Goal: Task Accomplishment & Management: Manage account settings

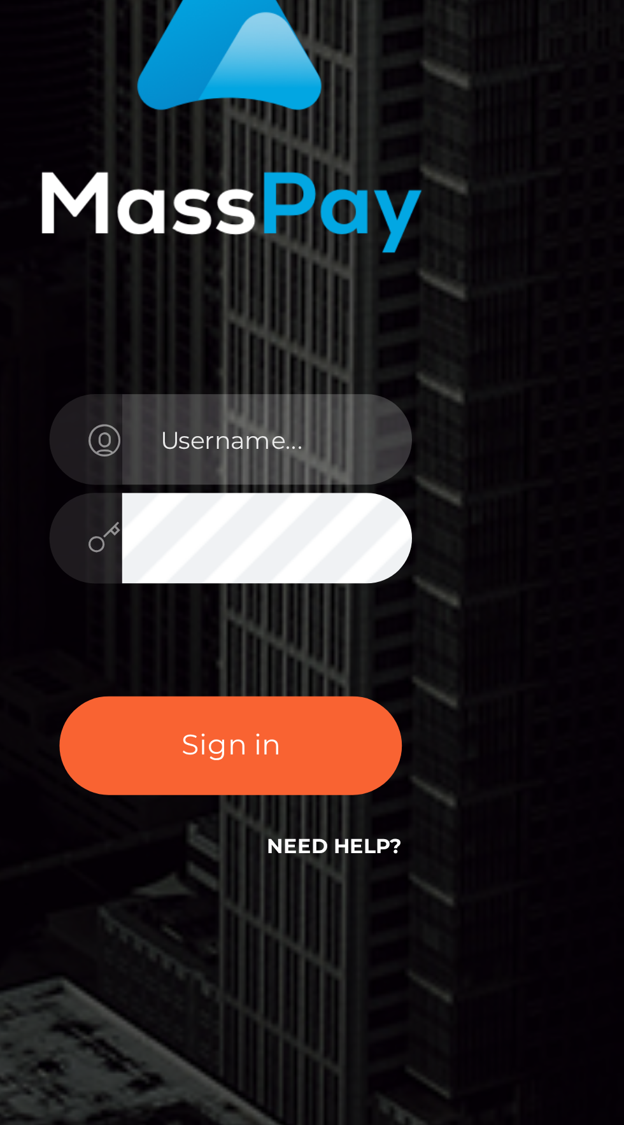
click at [338, 581] on input "text" at bounding box center [324, 566] width 92 height 29
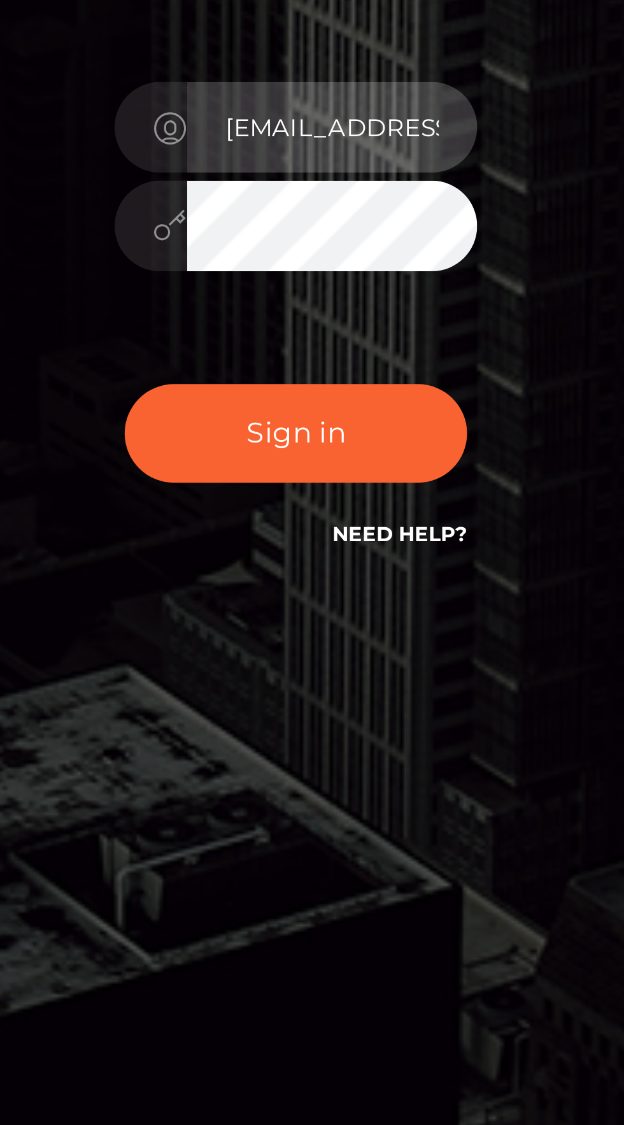
type input "hamidagoddess@yahoo.com"
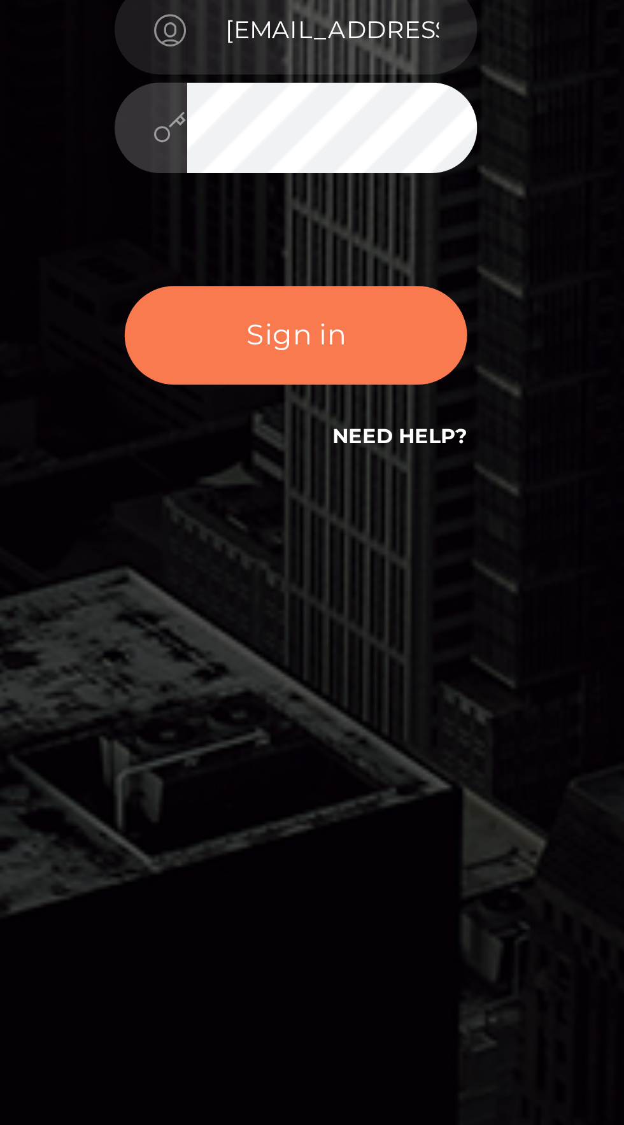
click at [334, 679] on button "Sign in" at bounding box center [312, 662] width 108 height 31
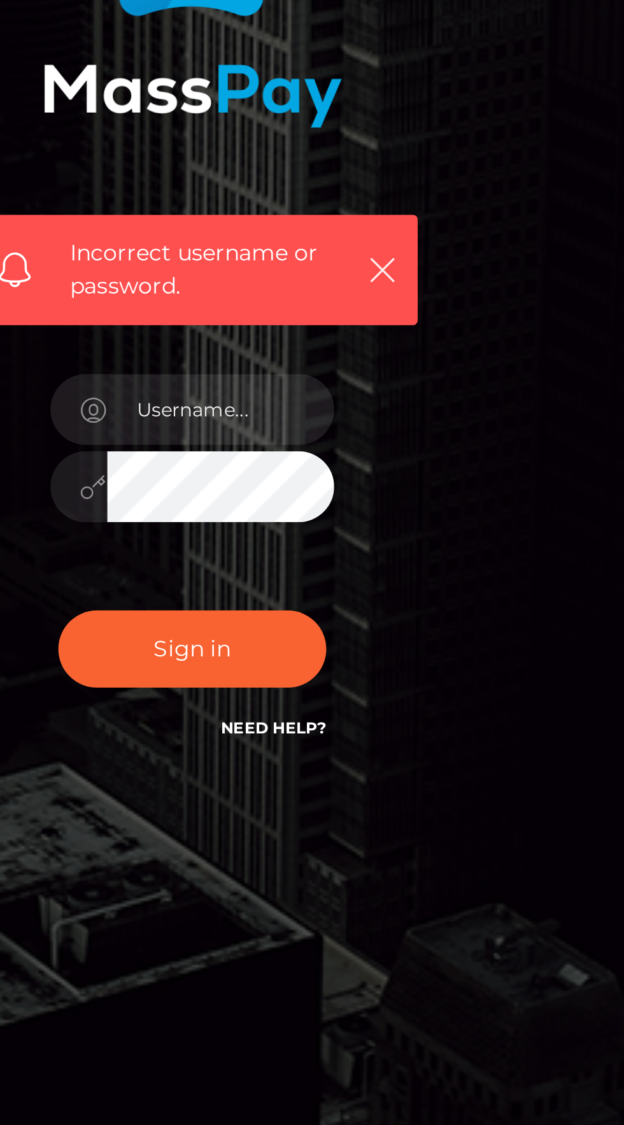
scroll to position [2, 0]
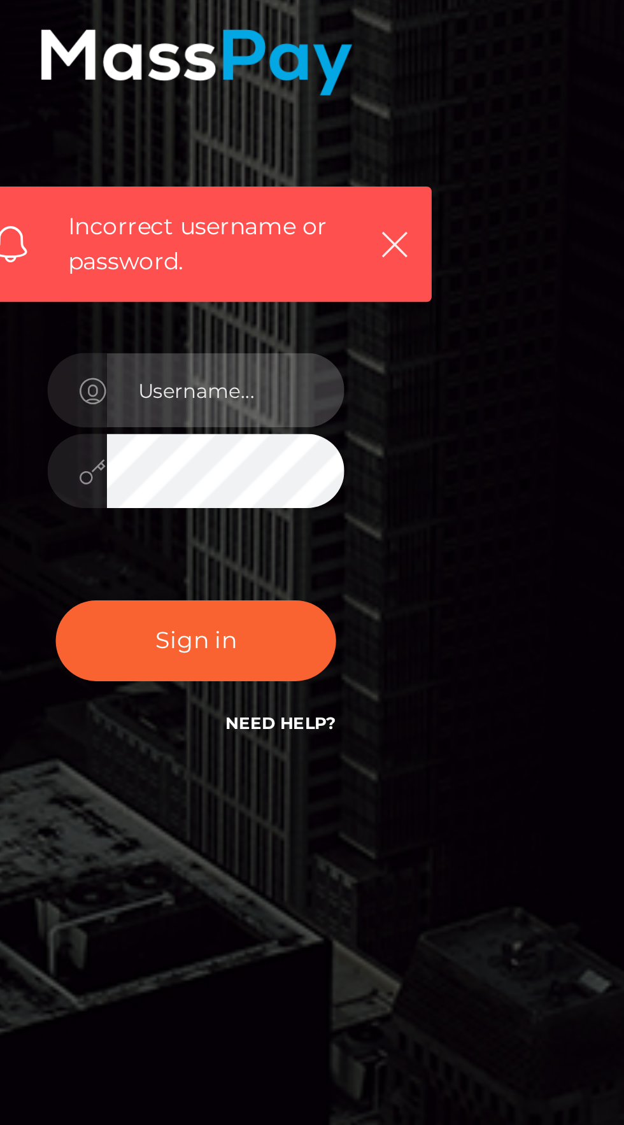
click at [327, 608] on input "text" at bounding box center [324, 593] width 92 height 29
click at [339, 608] on input "text" at bounding box center [324, 593] width 92 height 29
